Goal: Check status

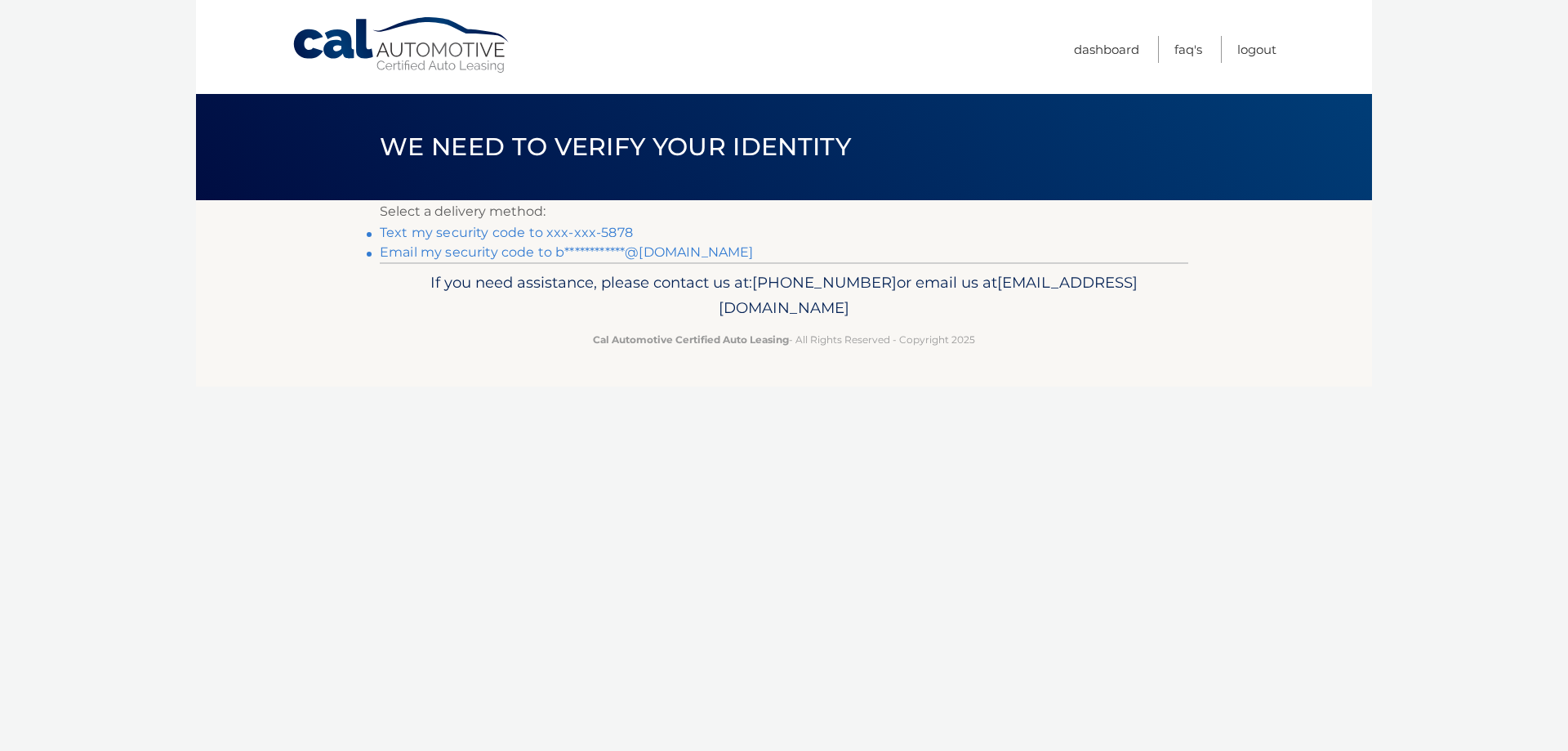
click at [616, 230] on link "Text my security code to xxx-xxx-5878" at bounding box center [506, 232] width 253 height 15
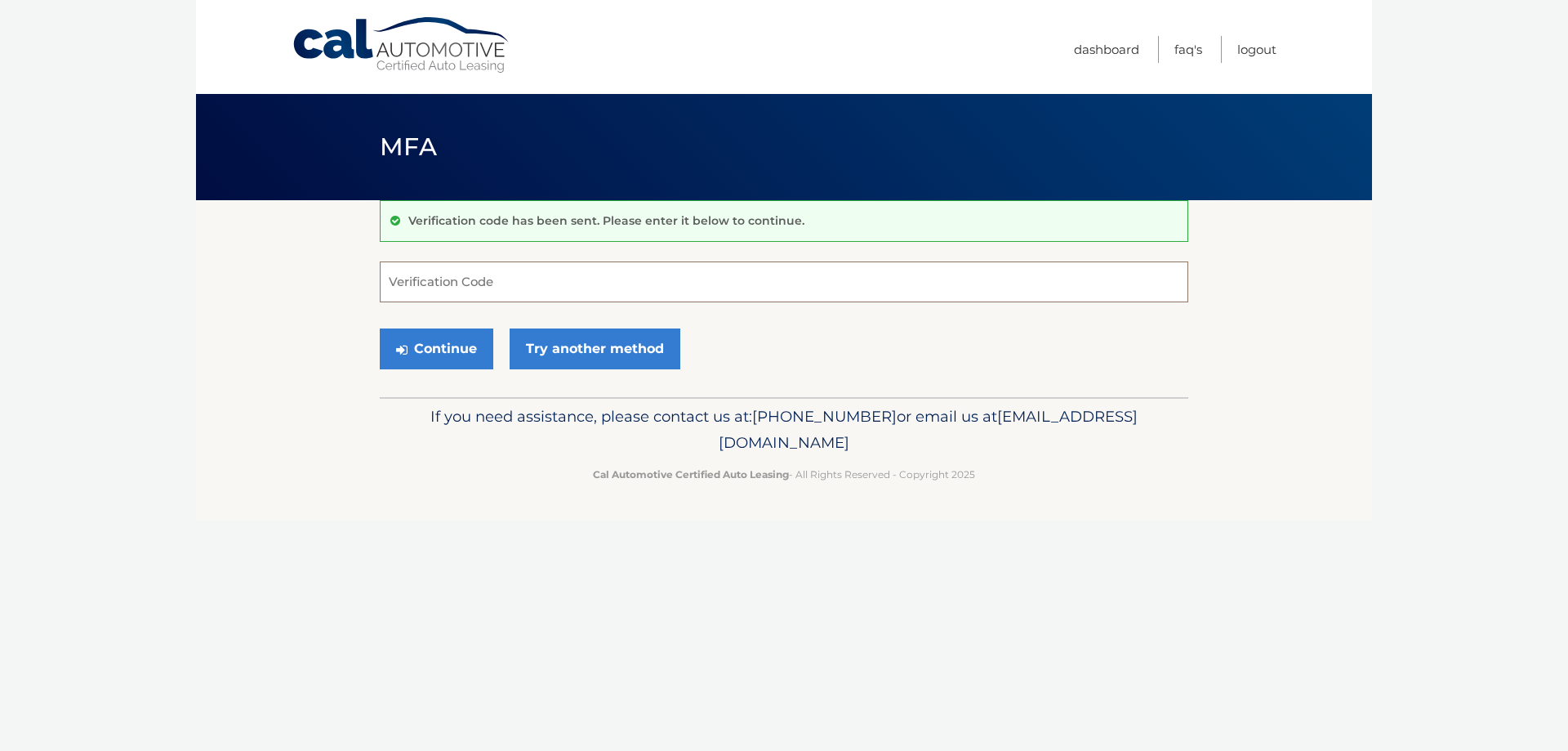
click at [652, 286] on input "Verification Code" at bounding box center [784, 281] width 808 height 41
type input "627401"
click at [445, 348] on button "Continue" at bounding box center [436, 348] width 113 height 41
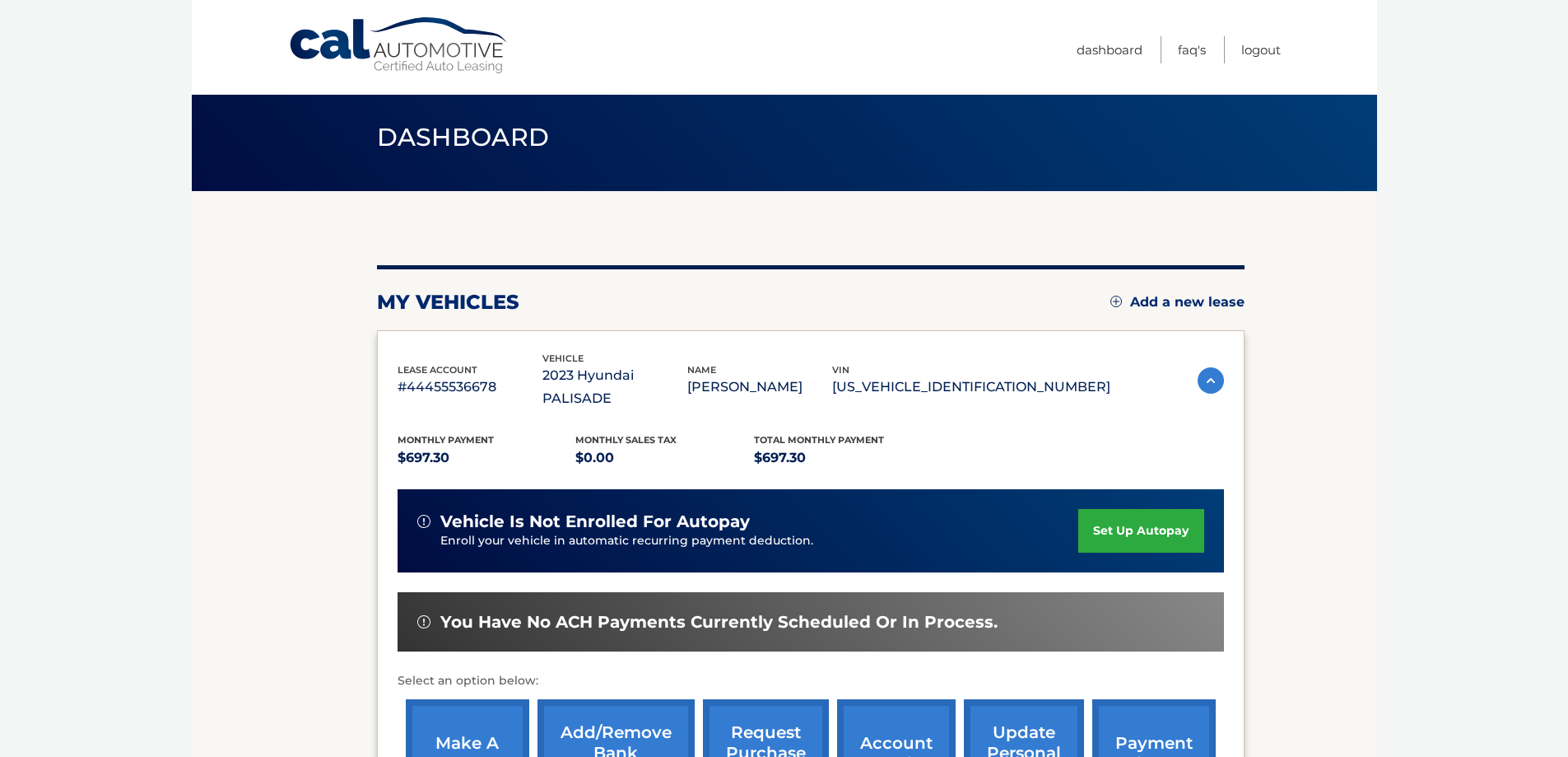
scroll to position [241, 0]
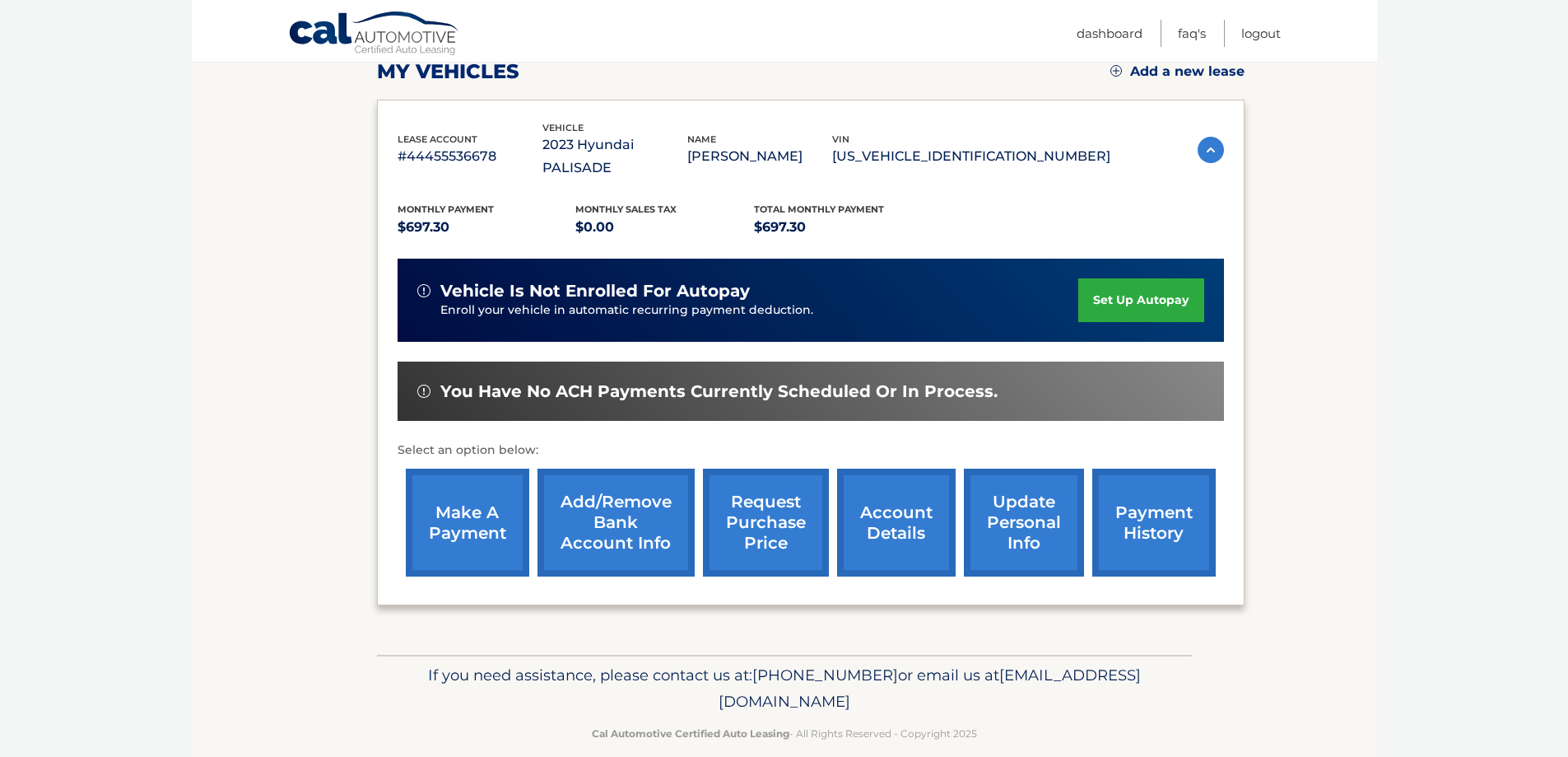
click at [765, 515] on link "request purchase price" at bounding box center [765, 522] width 126 height 108
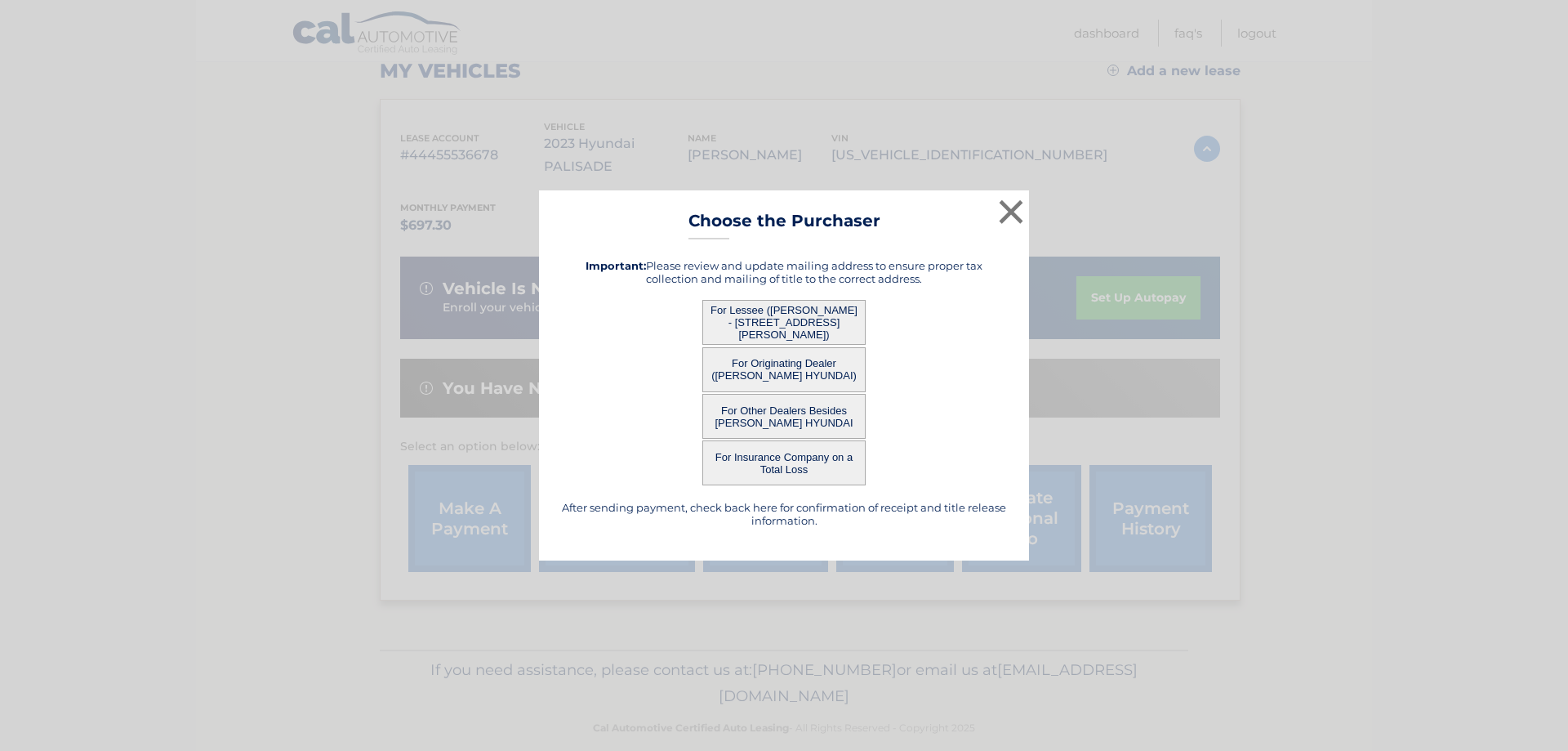
click at [792, 365] on button "For Originating Dealer ([PERSON_NAME] HYUNDAI)" at bounding box center [783, 369] width 163 height 45
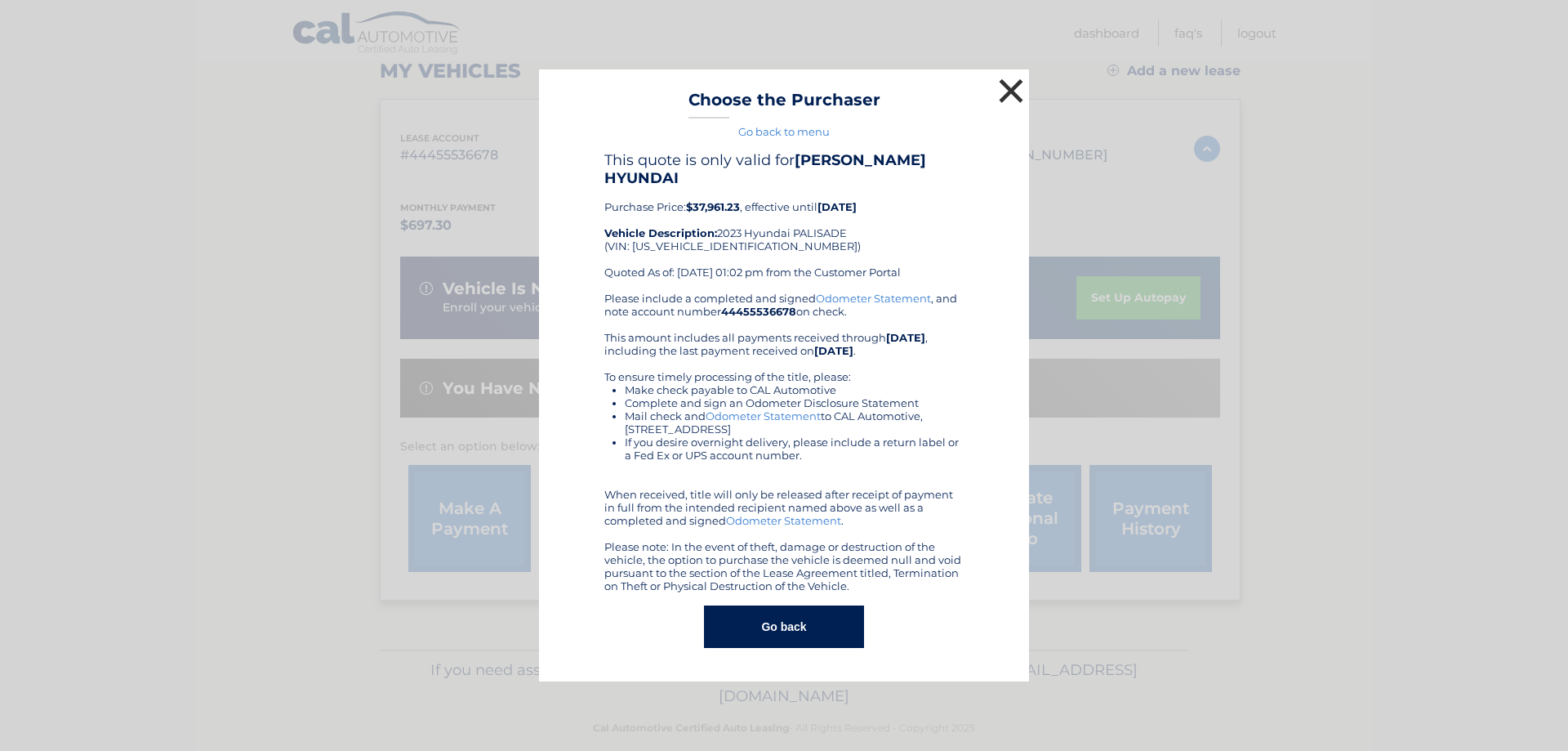
click at [1004, 98] on button "×" at bounding box center [1011, 90] width 33 height 33
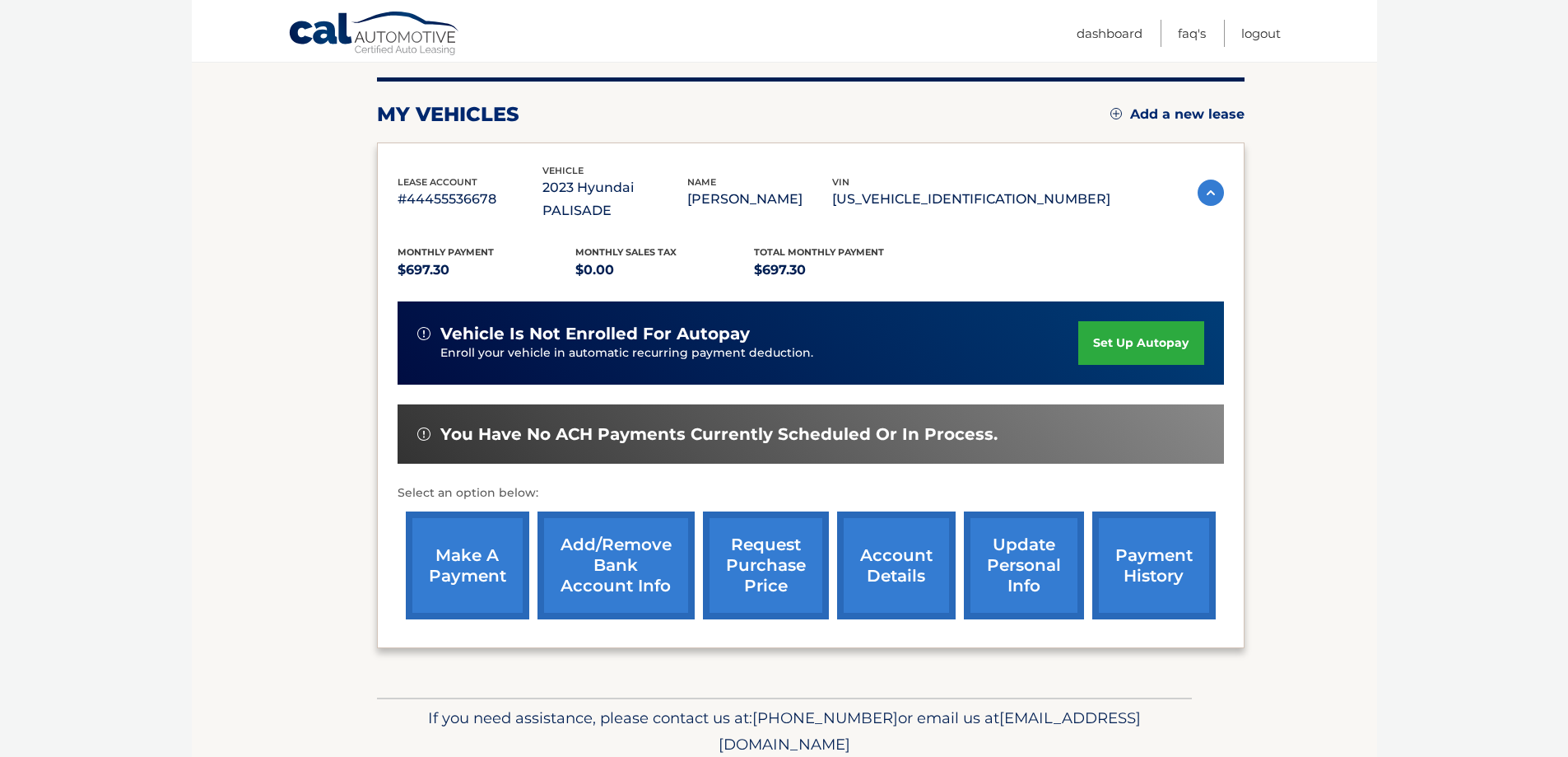
scroll to position [159, 0]
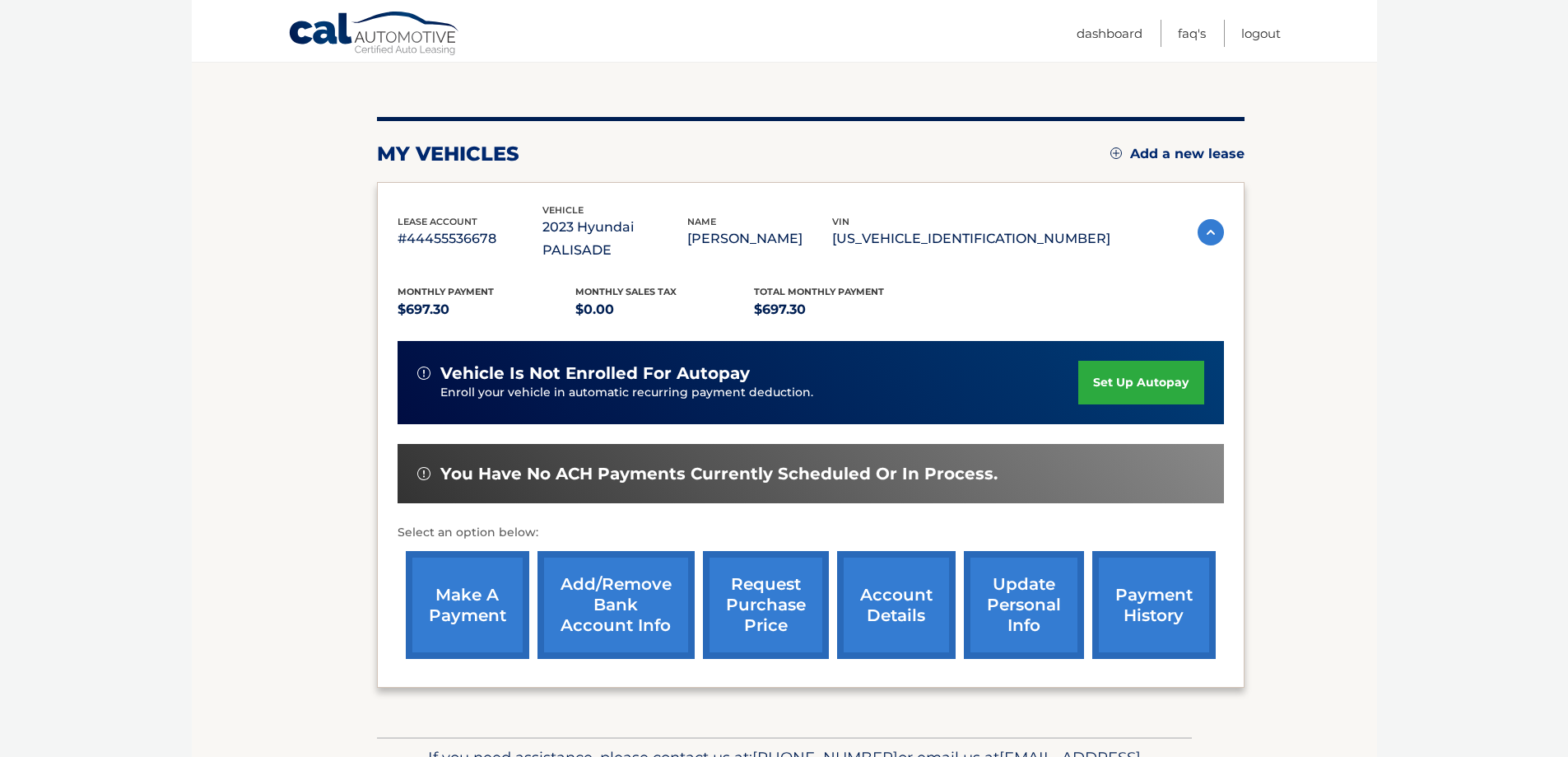
click at [900, 572] on link "account details" at bounding box center [896, 605] width 119 height 108
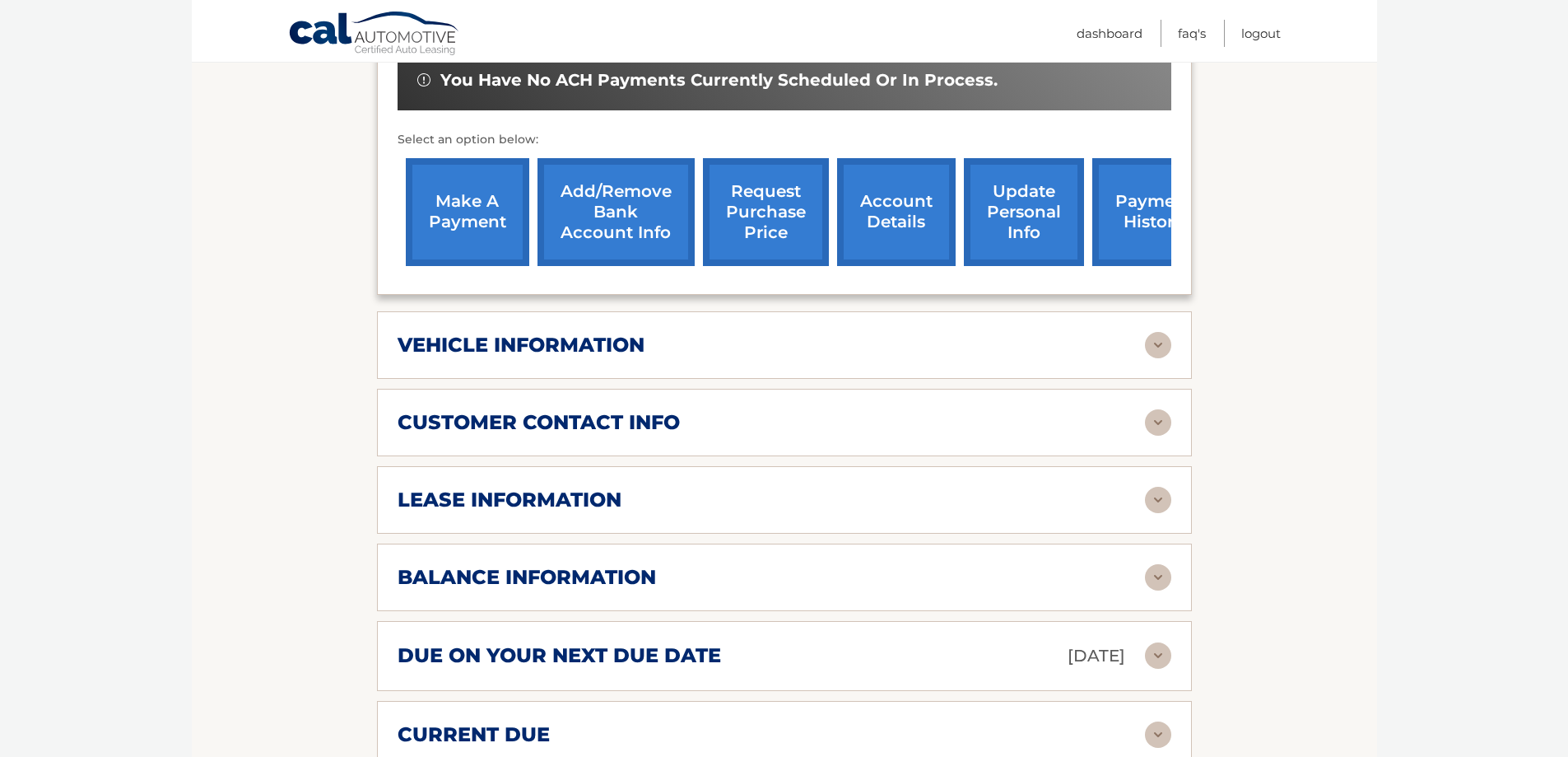
scroll to position [577, 0]
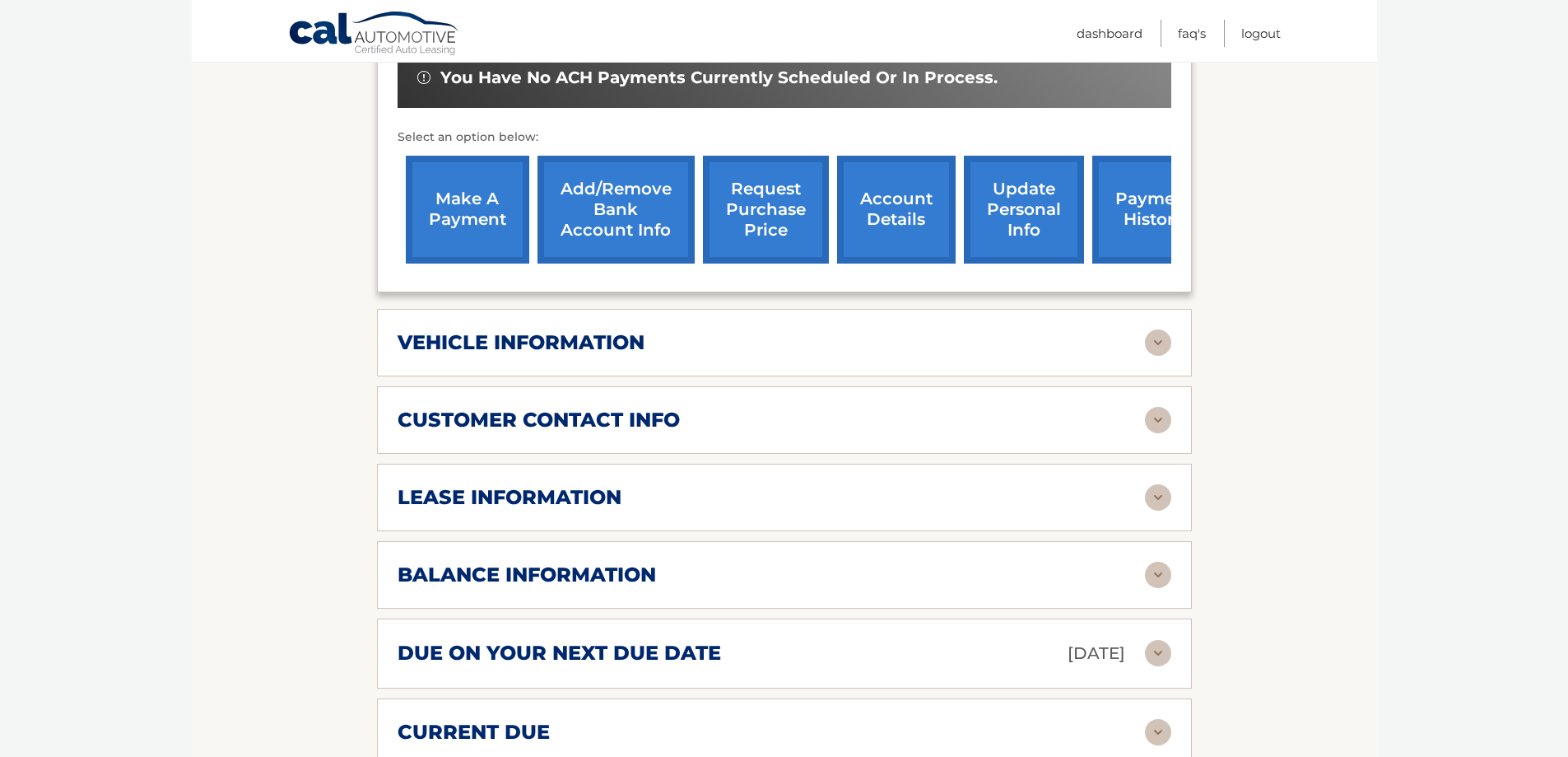
click at [1133, 562] on div "balance information" at bounding box center [771, 575] width 747 height 25
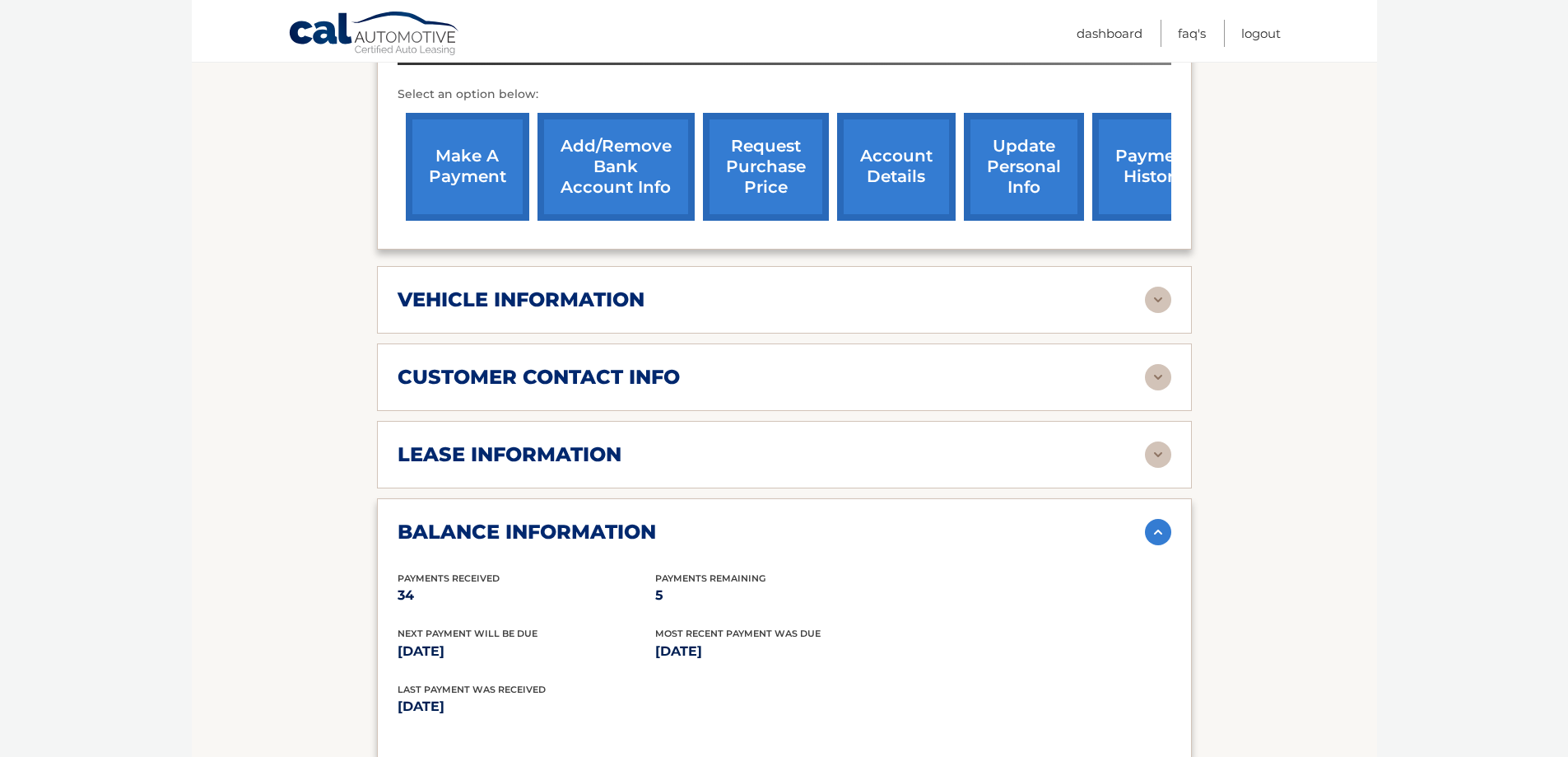
scroll to position [658, 0]
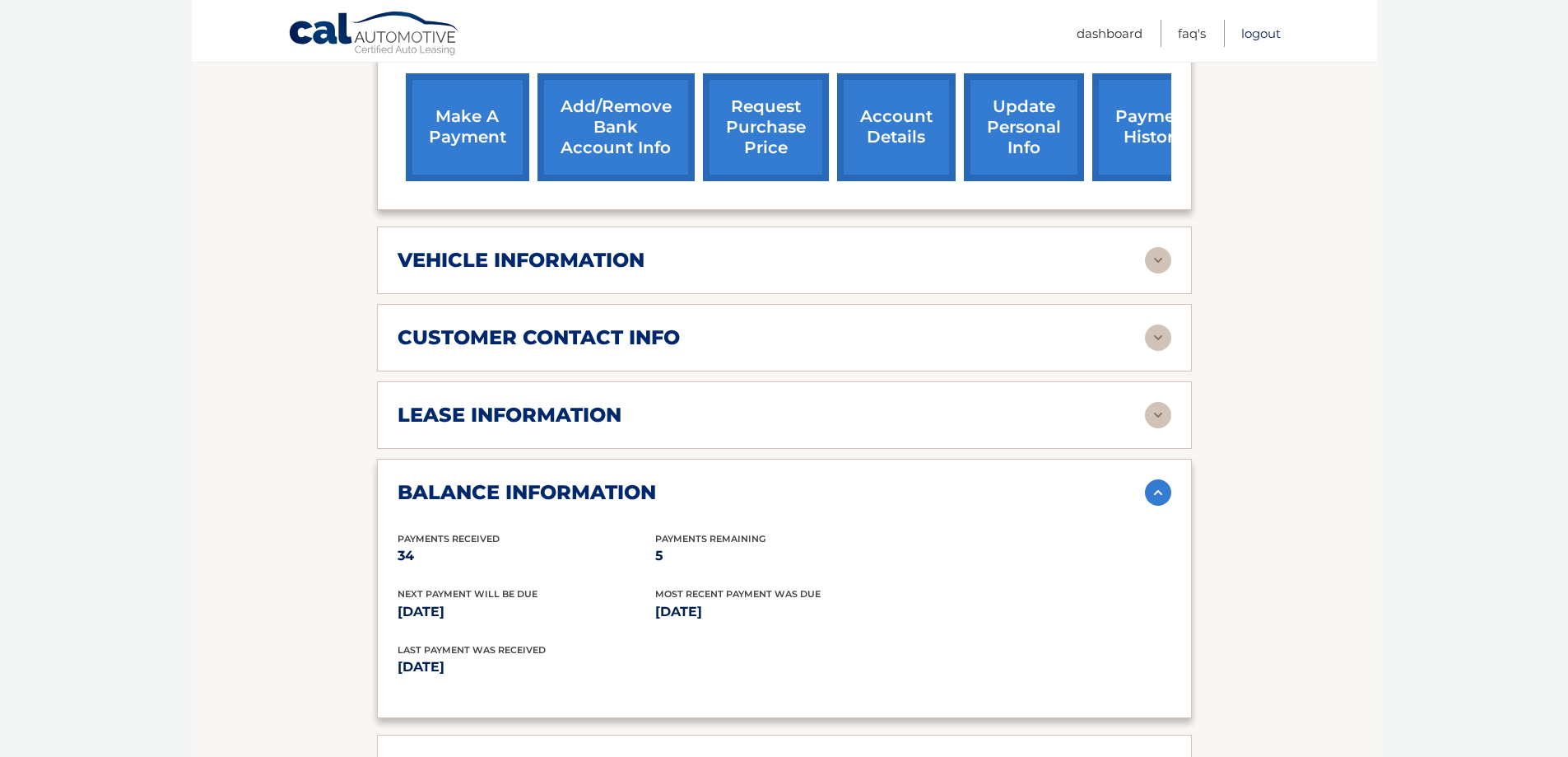
click at [1270, 33] on link "Logout" at bounding box center [1261, 33] width 40 height 28
